Goal: Task Accomplishment & Management: Manage account settings

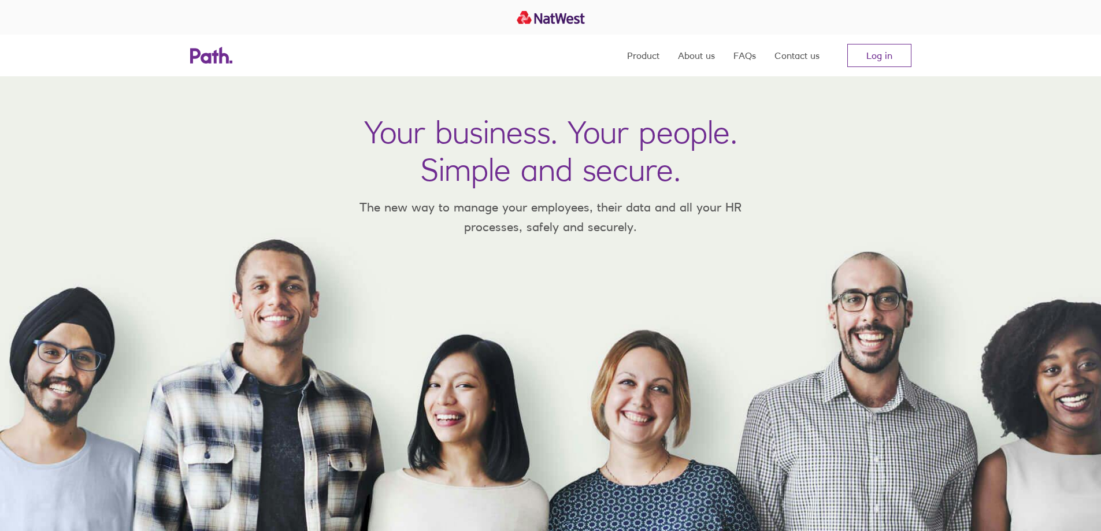
click at [880, 54] on link "Log in" at bounding box center [879, 55] width 64 height 23
click at [870, 54] on link "Log in" at bounding box center [879, 55] width 64 height 23
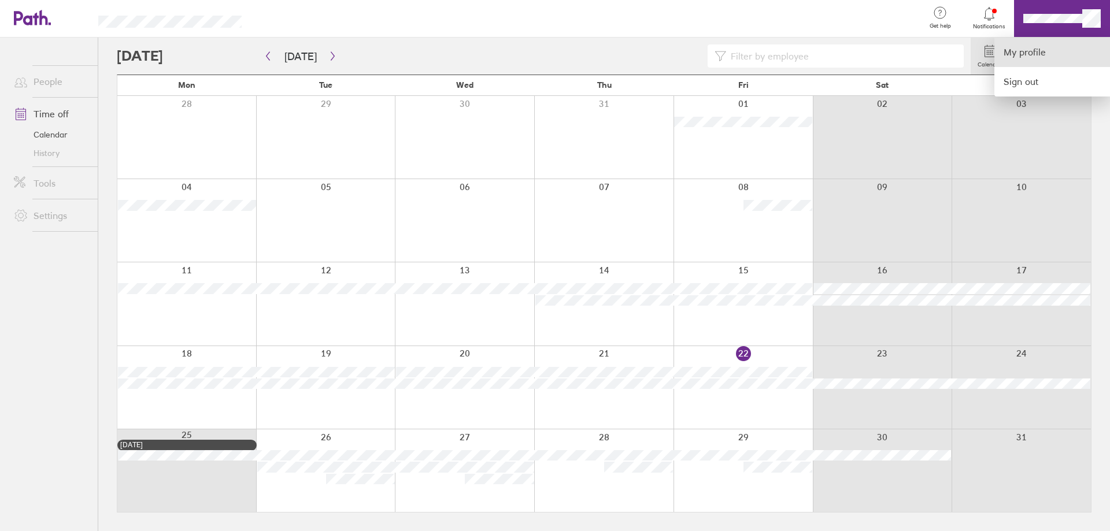
click at [1043, 46] on link "My profile" at bounding box center [1052, 52] width 116 height 29
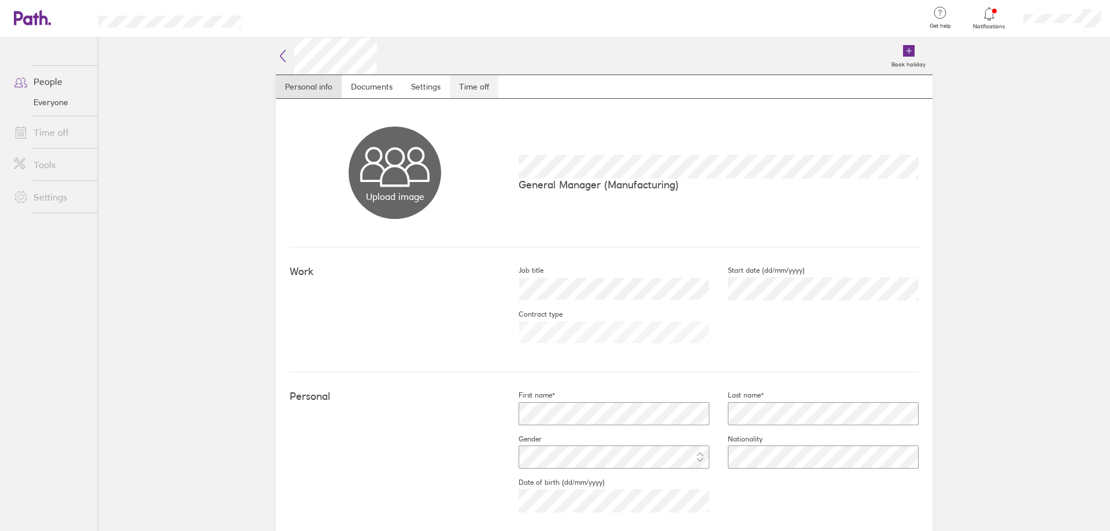
click at [467, 81] on link "Time off" at bounding box center [474, 86] width 49 height 23
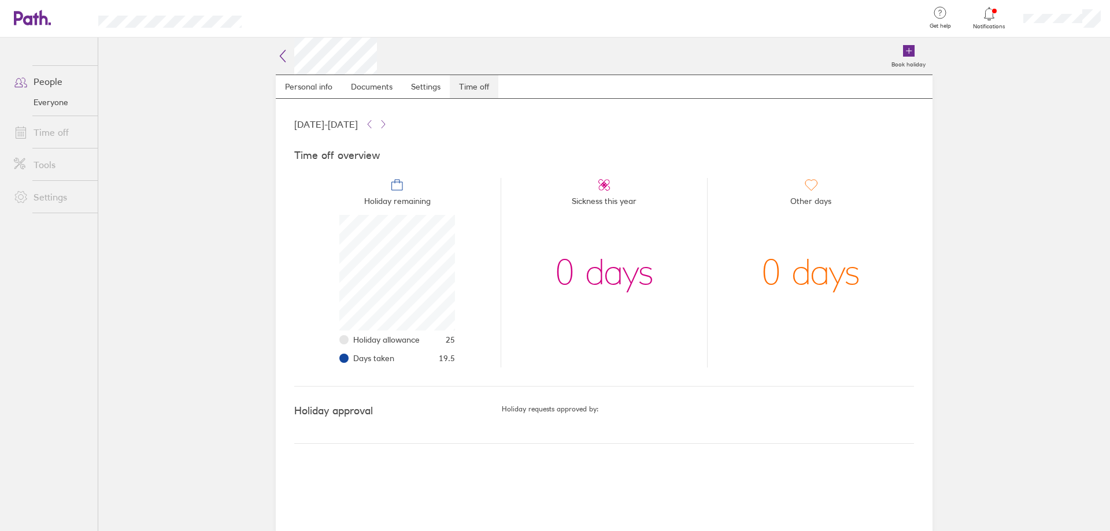
scroll to position [116, 116]
